Goal: Task Accomplishment & Management: Manage account settings

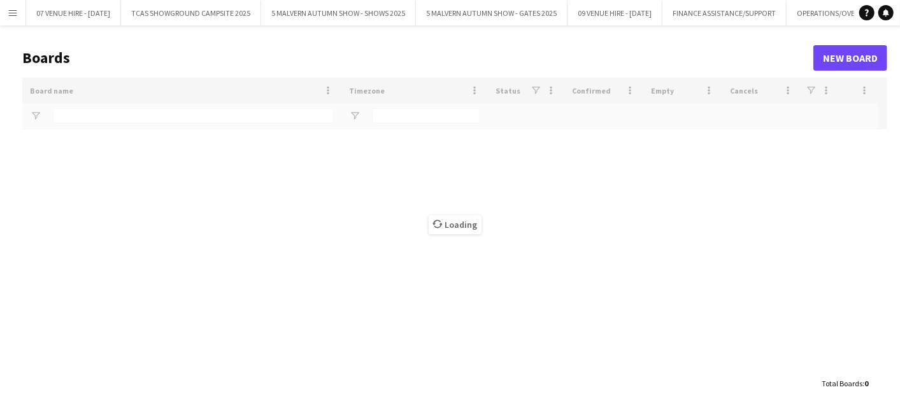
type input "*******"
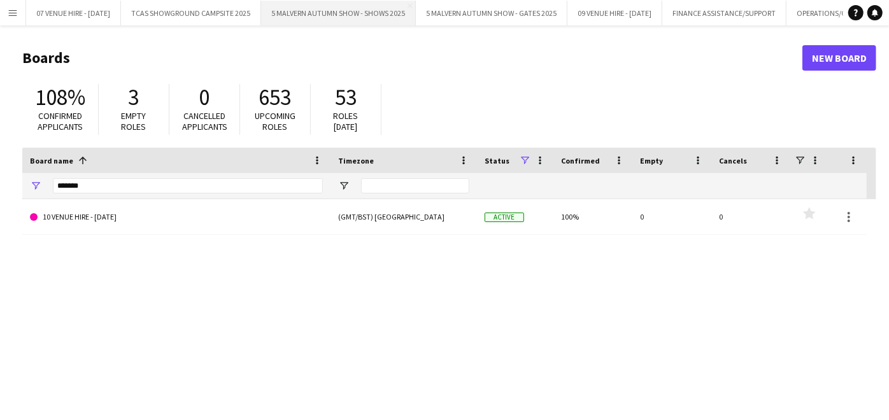
click at [358, 17] on button "5 MALVERN AUTUMN SHOW - SHOWS 2025 Close" at bounding box center [338, 13] width 155 height 25
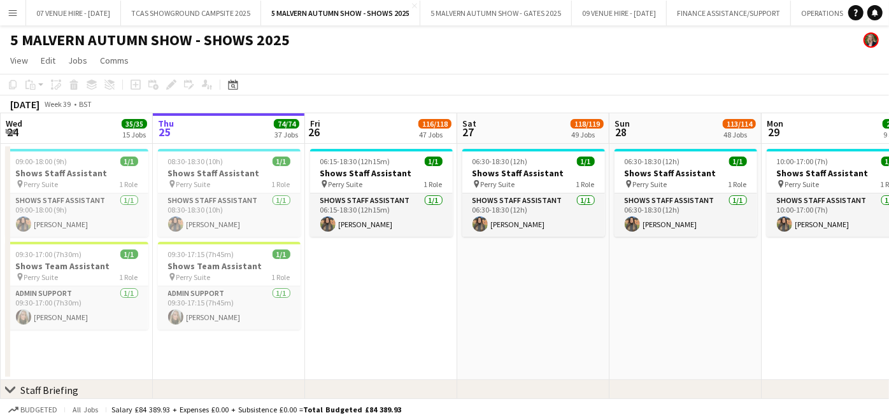
click at [480, 66] on app-page-menu "View Day view expanded Day view collapsed Month view Date picker Jump to [DATE]…" at bounding box center [444, 62] width 889 height 24
click at [423, 62] on app-page-menu "View Day view expanded Day view collapsed Month view Date picker Jump to [DATE]…" at bounding box center [444, 62] width 889 height 24
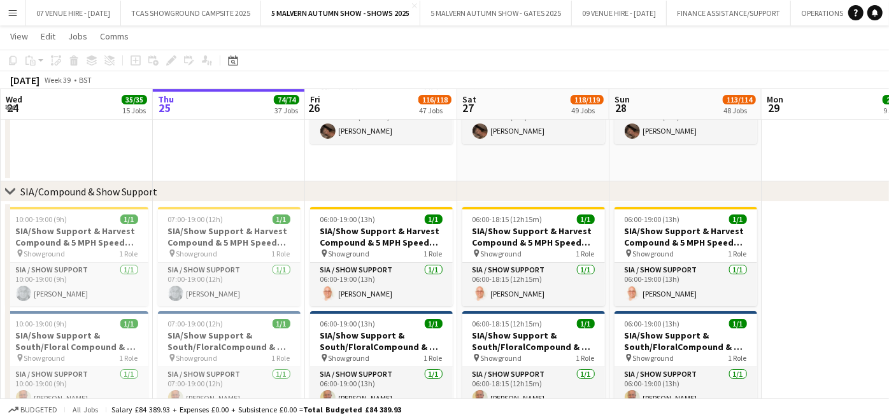
scroll to position [5671, 0]
click at [441, 11] on button "5 MALVERN AUTUMN SHOW - GATES 2025 Close" at bounding box center [496, 13] width 152 height 25
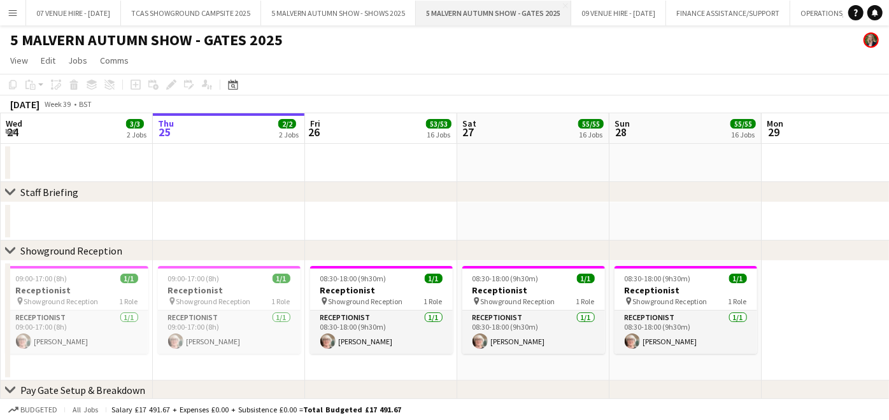
scroll to position [271, 0]
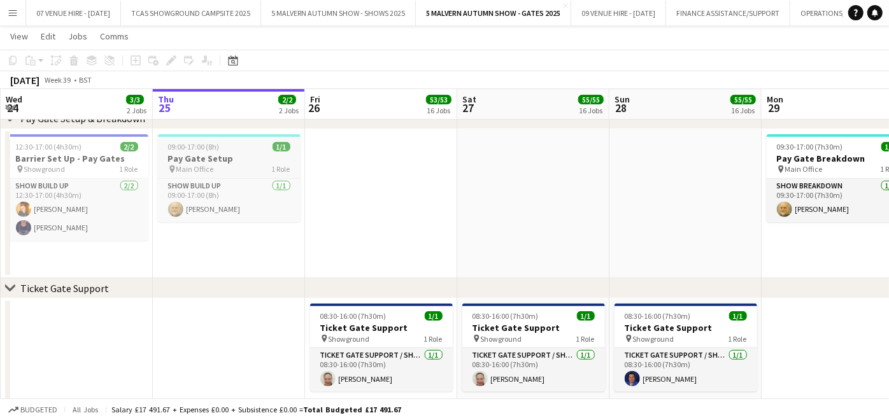
click at [191, 153] on h3 "Pay Gate Setup" at bounding box center [229, 158] width 143 height 11
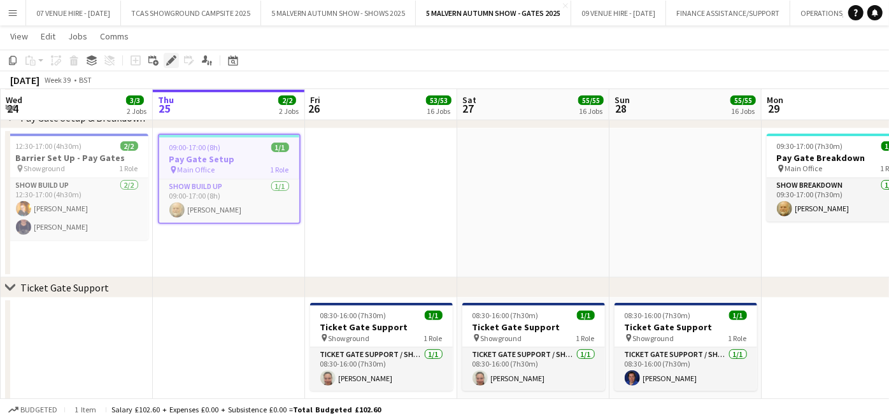
click at [169, 56] on icon "Edit" at bounding box center [171, 60] width 10 height 10
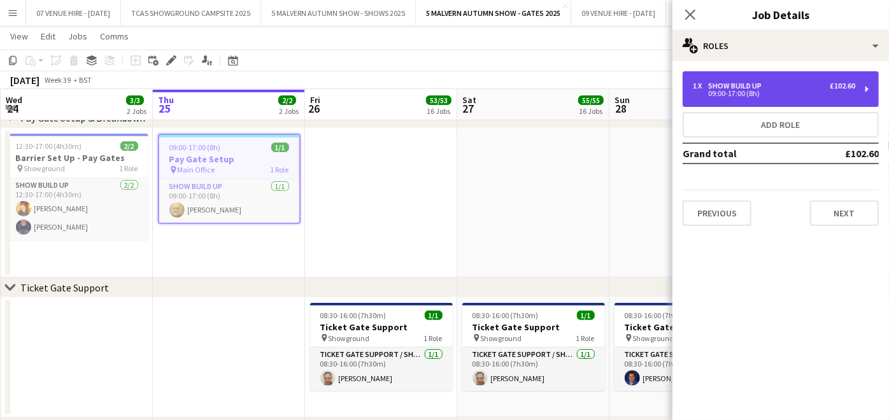
click at [758, 95] on div "09:00-17:00 (8h)" at bounding box center [774, 93] width 162 height 6
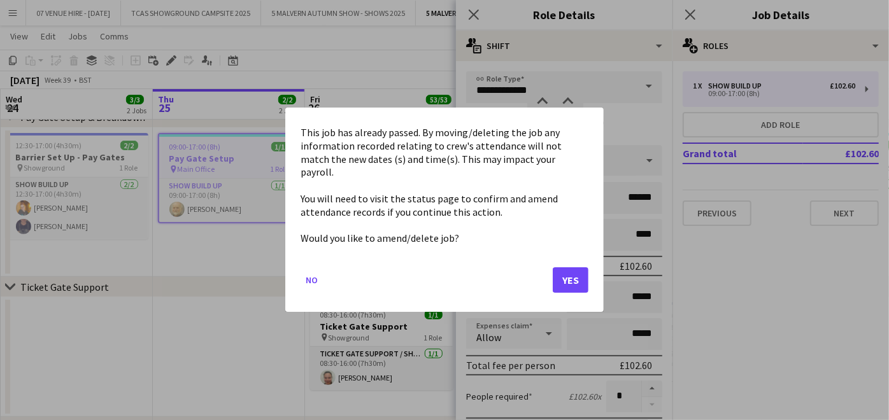
scroll to position [0, 0]
click at [568, 270] on button "Yes" at bounding box center [571, 280] width 36 height 25
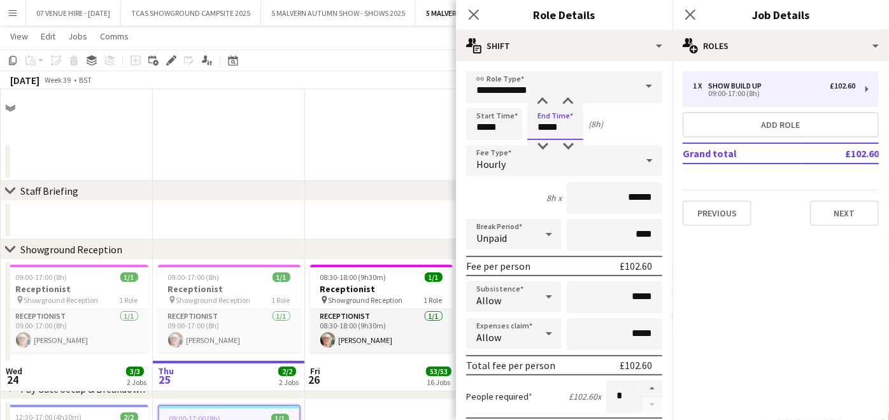
scroll to position [271, 0]
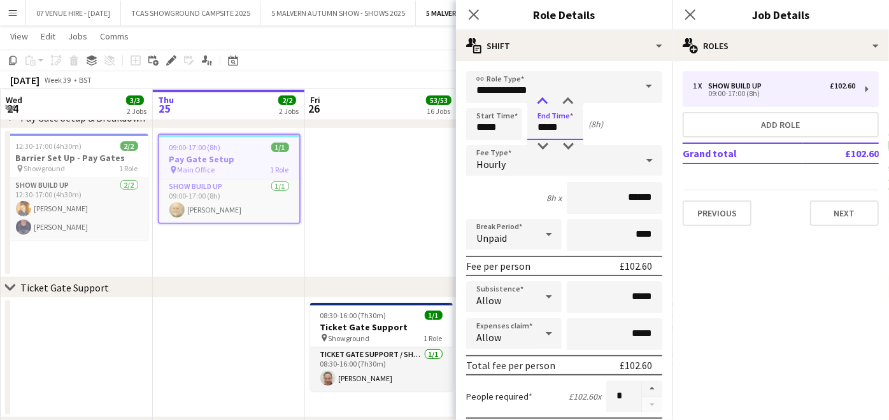
click at [542, 101] on div at bounding box center [542, 101] width 25 height 13
click at [571, 148] on div at bounding box center [567, 146] width 25 height 13
type input "*****"
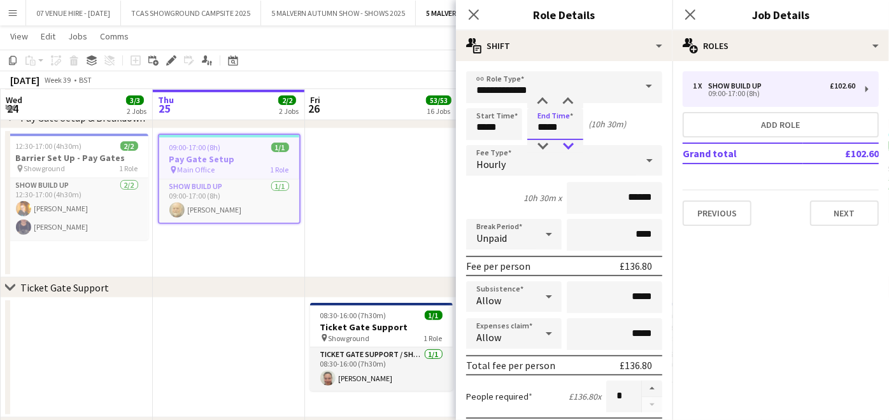
click at [571, 148] on div at bounding box center [567, 146] width 25 height 13
click at [340, 176] on app-date-cell at bounding box center [381, 204] width 152 height 150
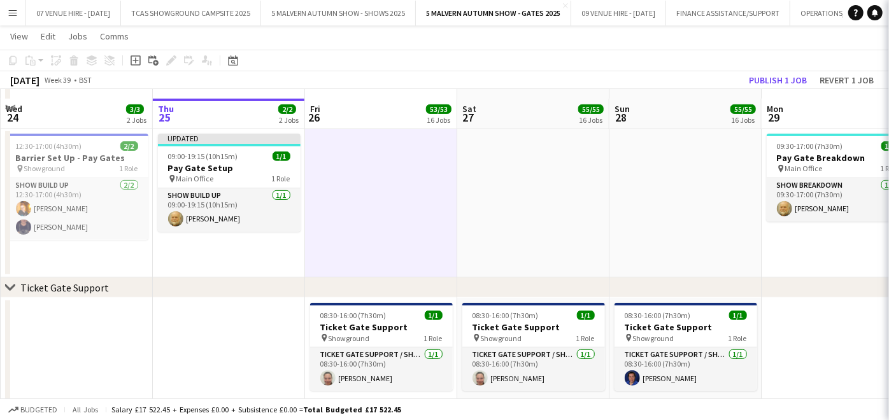
scroll to position [280, 0]
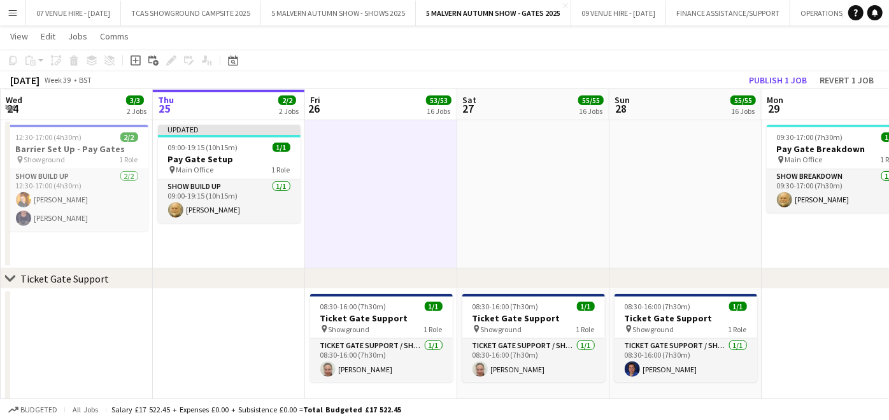
click at [435, 202] on app-date-cell at bounding box center [381, 195] width 152 height 150
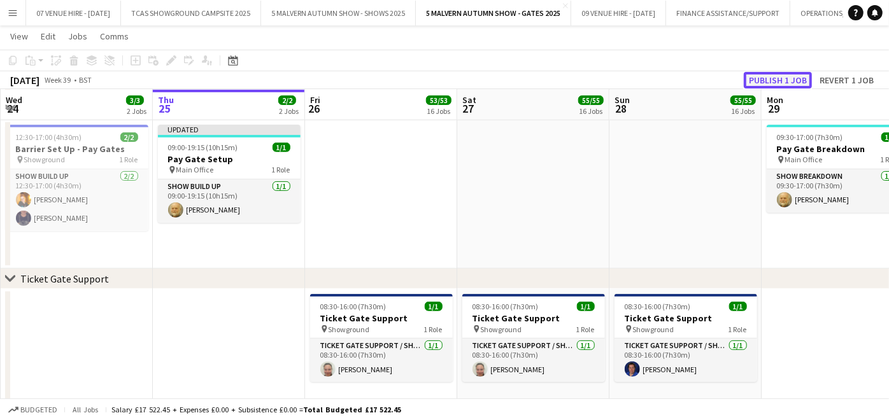
click at [774, 81] on button "Publish 1 job" at bounding box center [778, 80] width 68 height 17
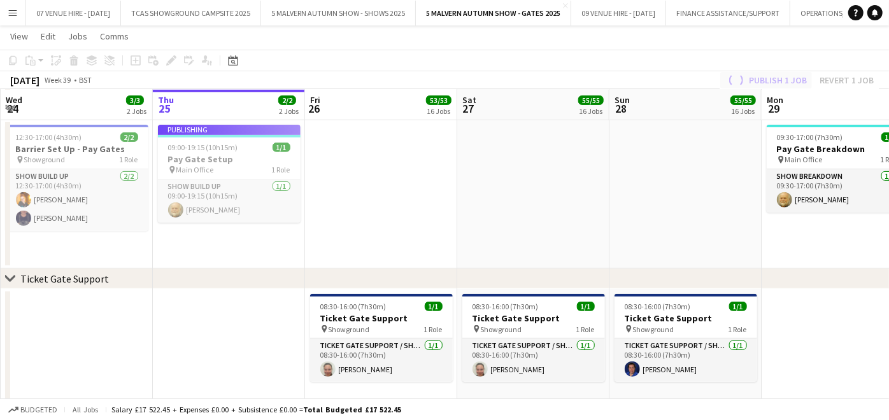
scroll to position [271, 0]
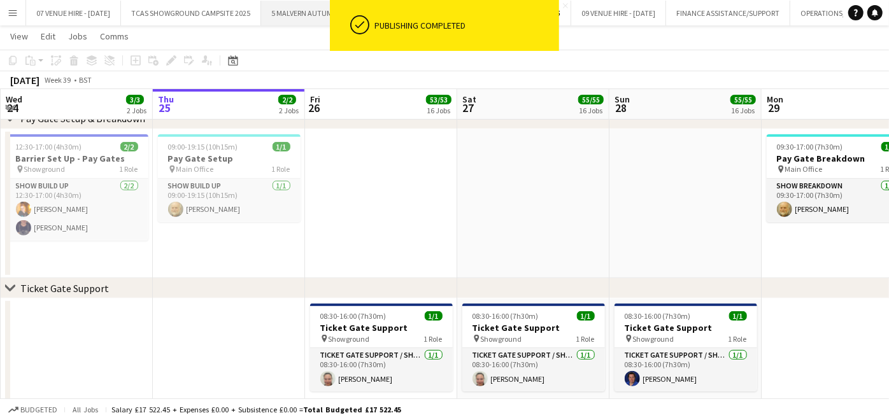
click at [320, 11] on button "5 MALVERN AUTUMN SHOW - SHOWS 2025 Close" at bounding box center [338, 13] width 155 height 25
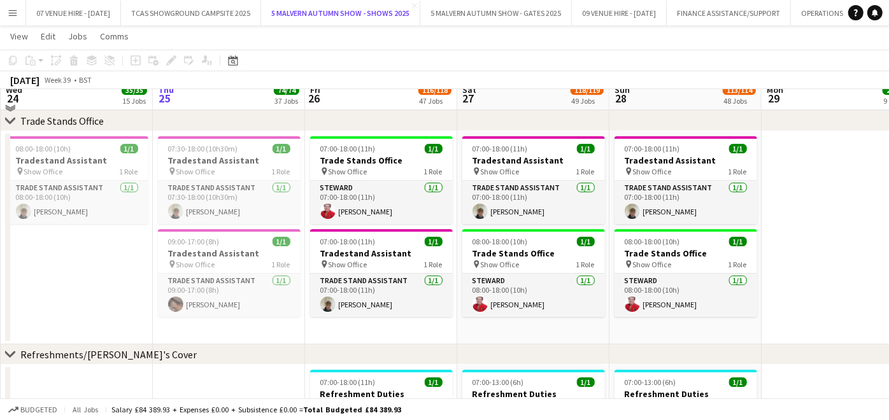
scroll to position [8526, 0]
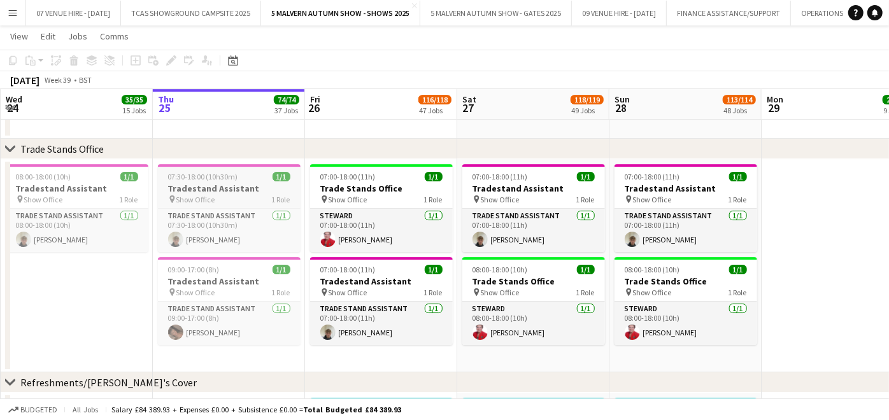
click at [209, 183] on h3 "Tradestand Assistant" at bounding box center [229, 188] width 143 height 11
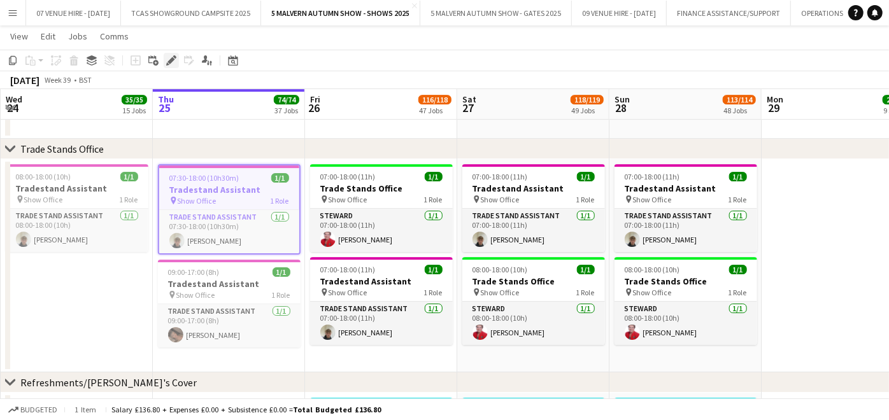
click at [168, 64] on icon at bounding box center [167, 63] width 3 height 3
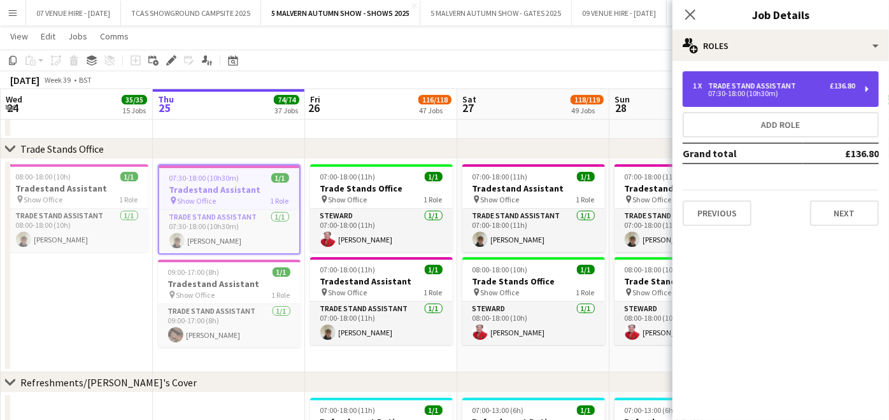
click at [765, 82] on div "Trade Stand Assistant" at bounding box center [754, 85] width 93 height 9
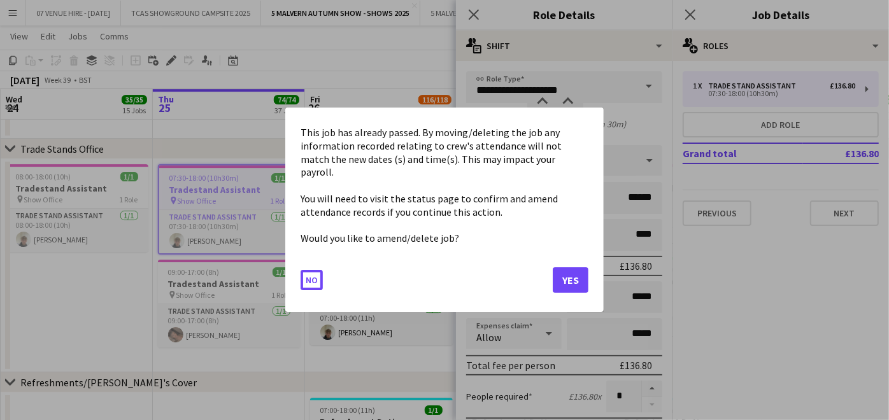
click at [565, 268] on button "Yes" at bounding box center [571, 280] width 36 height 25
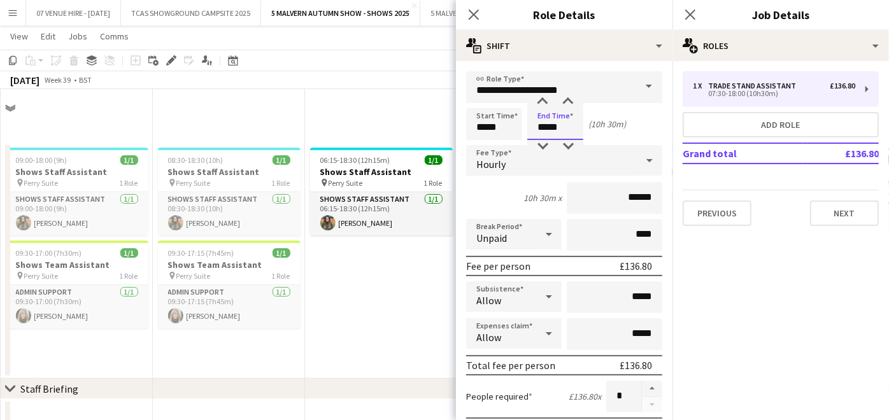
scroll to position [8526, 0]
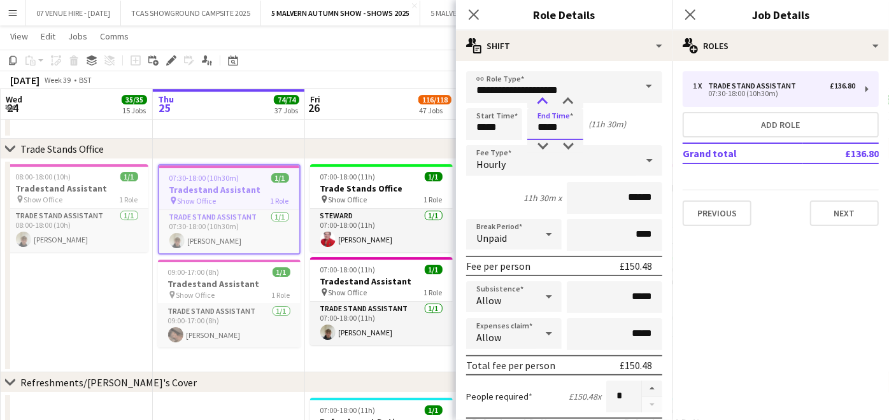
click at [544, 103] on div at bounding box center [542, 101] width 25 height 13
click at [567, 143] on div at bounding box center [567, 146] width 25 height 13
type input "*****"
click at [567, 143] on div at bounding box center [567, 146] width 25 height 13
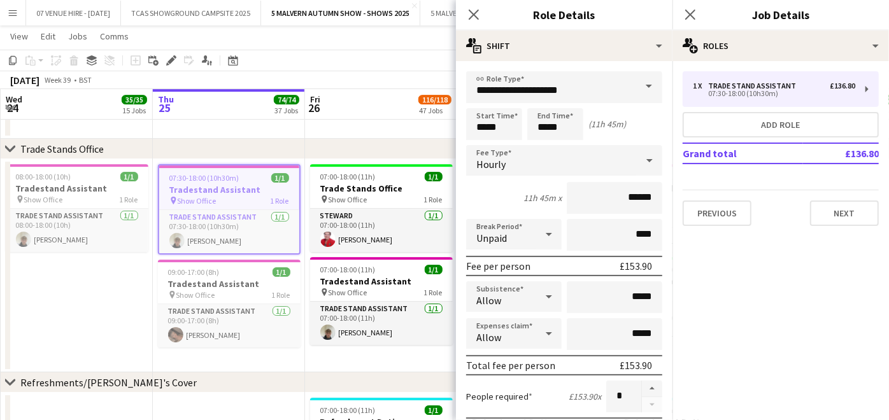
click at [74, 309] on app-date-cell "08:00-18:00 (10h) 1/1 Tradestand Assistant pin Show Office 1 Role Trade Stand A…" at bounding box center [77, 265] width 152 height 213
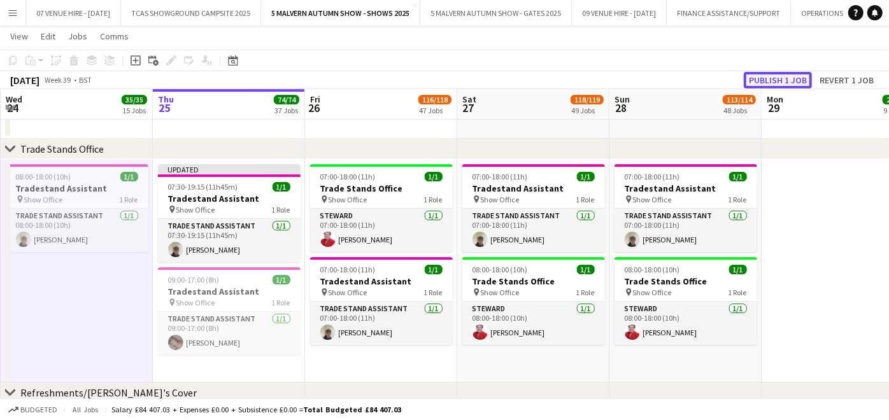
click at [787, 76] on button "Publish 1 job" at bounding box center [778, 80] width 68 height 17
